Goal: Information Seeking & Learning: Learn about a topic

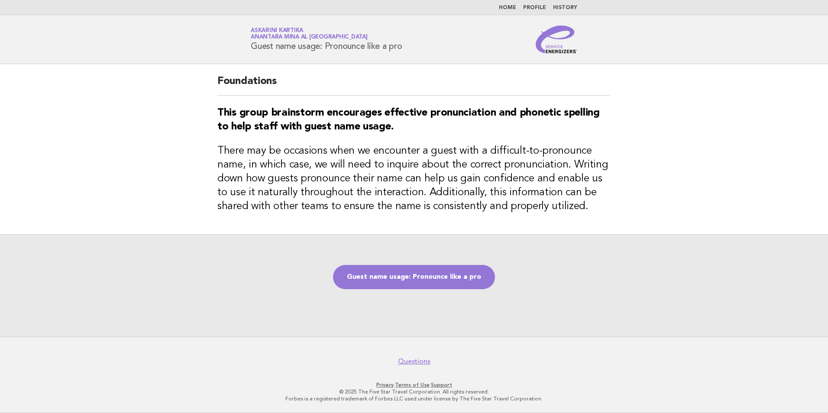
click at [515, 7] on link "Home" at bounding box center [507, 7] width 17 height 5
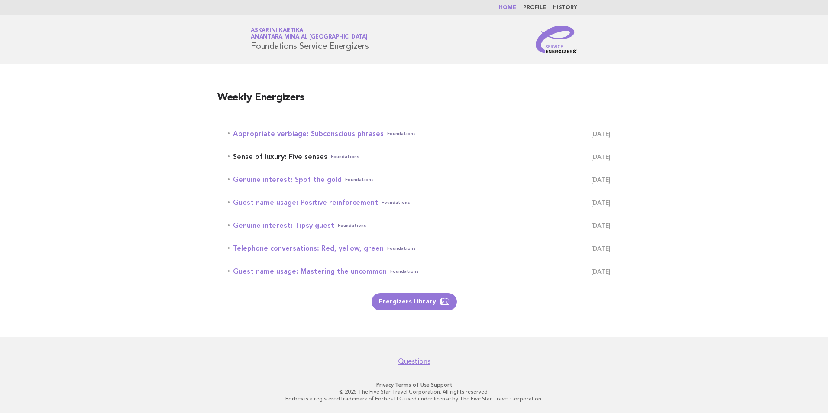
click at [302, 158] on link "Sense of luxury: Five senses Foundations September 11" at bounding box center [419, 157] width 383 height 12
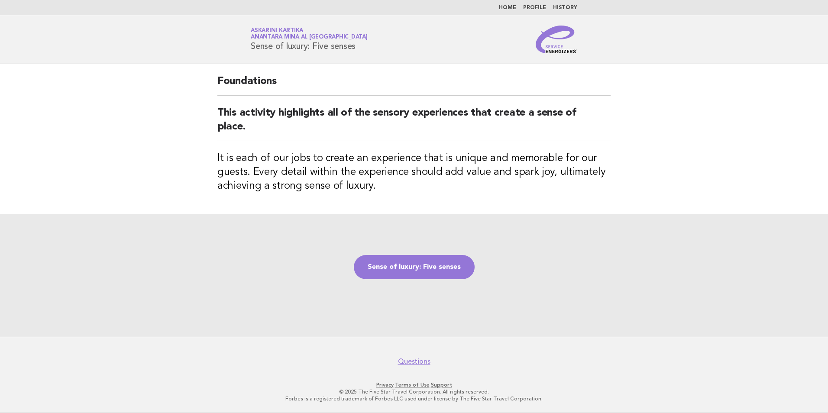
drag, startPoint x: 364, startPoint y: 46, endPoint x: 252, endPoint y: 48, distance: 111.7
click at [252, 48] on h1 "Service Energizers Askarini Kartika Anantara Mina al [GEOGRAPHIC_DATA] Sense of…" at bounding box center [309, 39] width 117 height 23
copy h1 "Sense of luxury: Five senses"
